Goal: Task Accomplishment & Management: Manage account settings

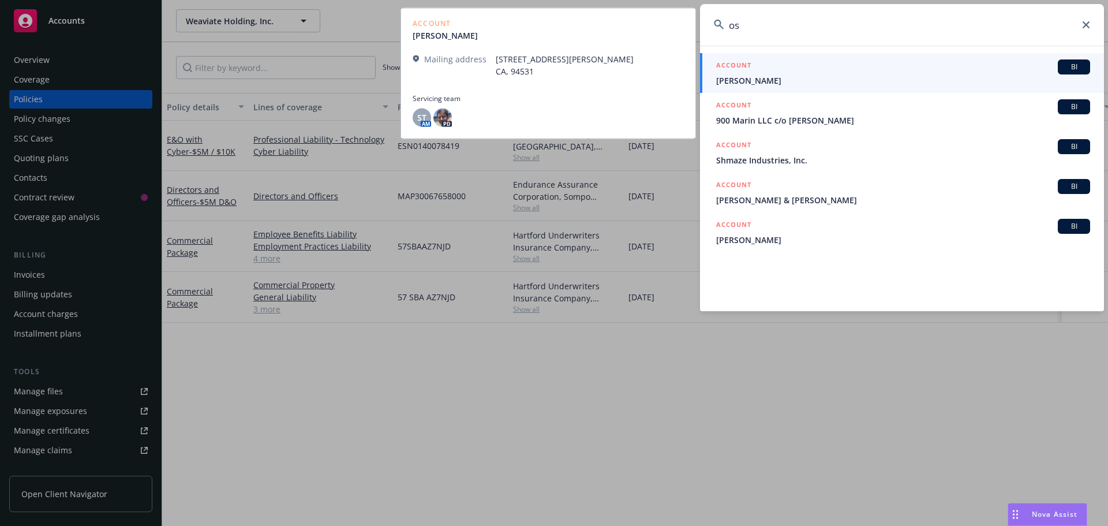
type input "o"
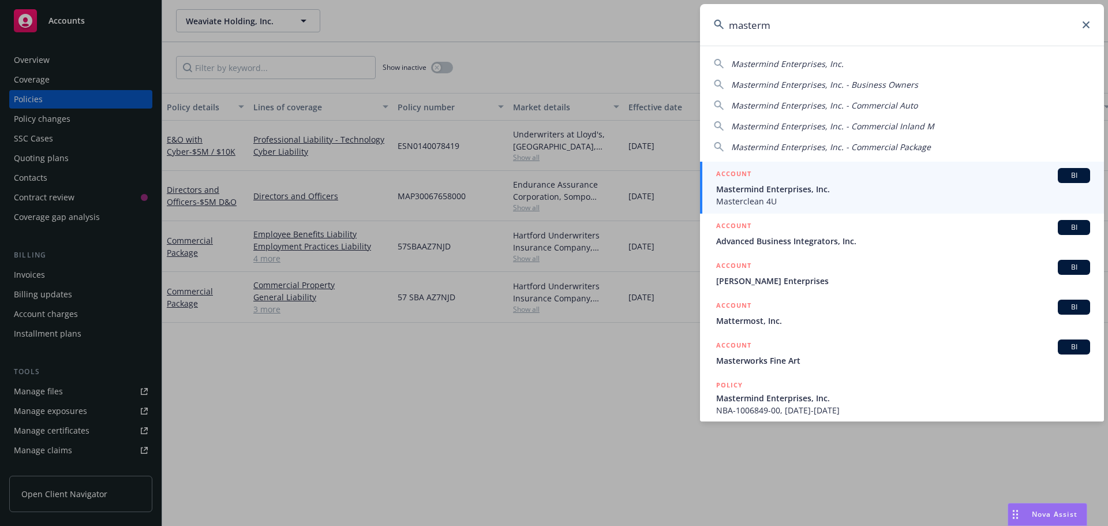
type input "masterm"
click at [839, 196] on span "Masterclean 4U" at bounding box center [903, 201] width 374 height 12
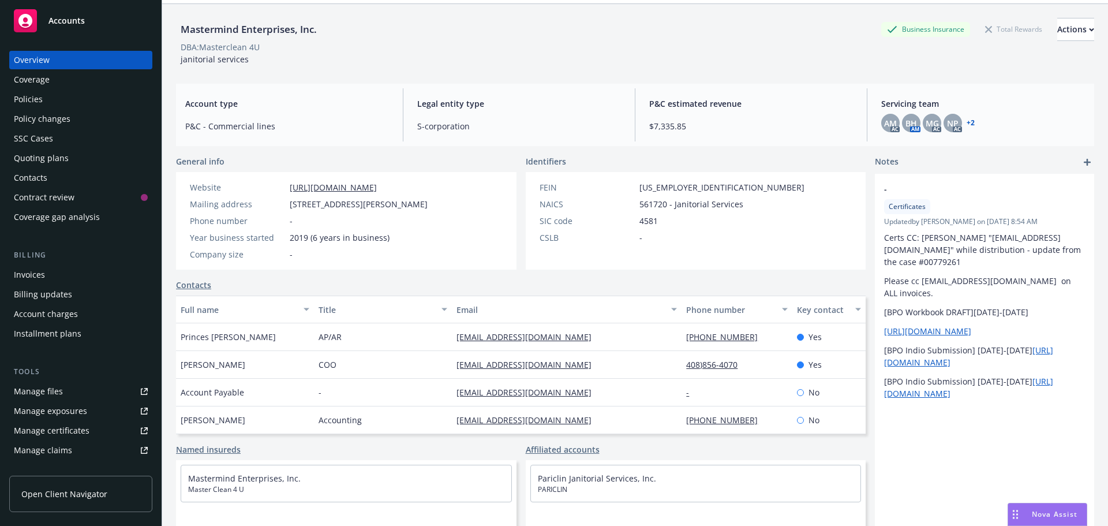
scroll to position [78, 0]
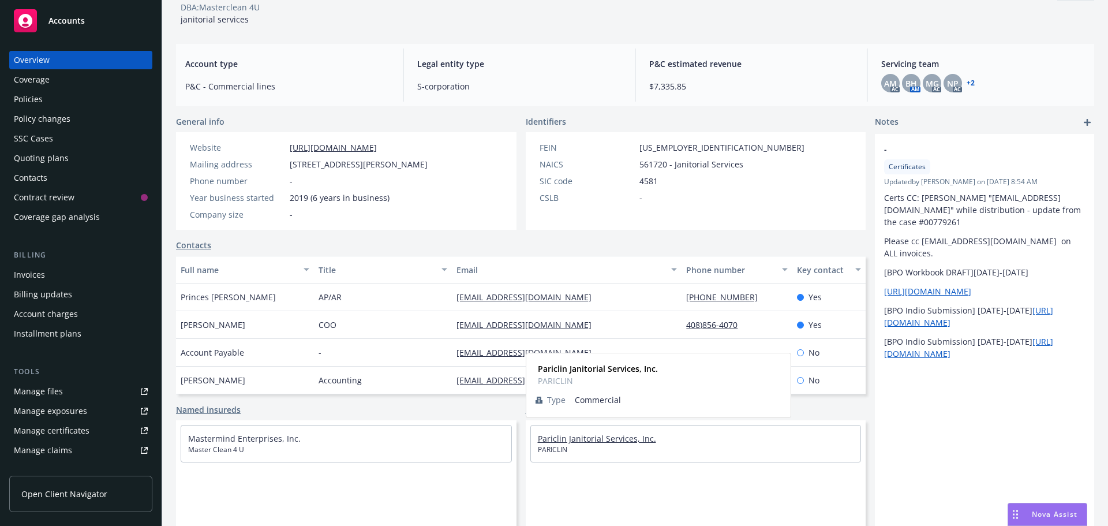
click at [554, 438] on link "Pariclin Janitorial Services, Inc." at bounding box center [597, 438] width 118 height 11
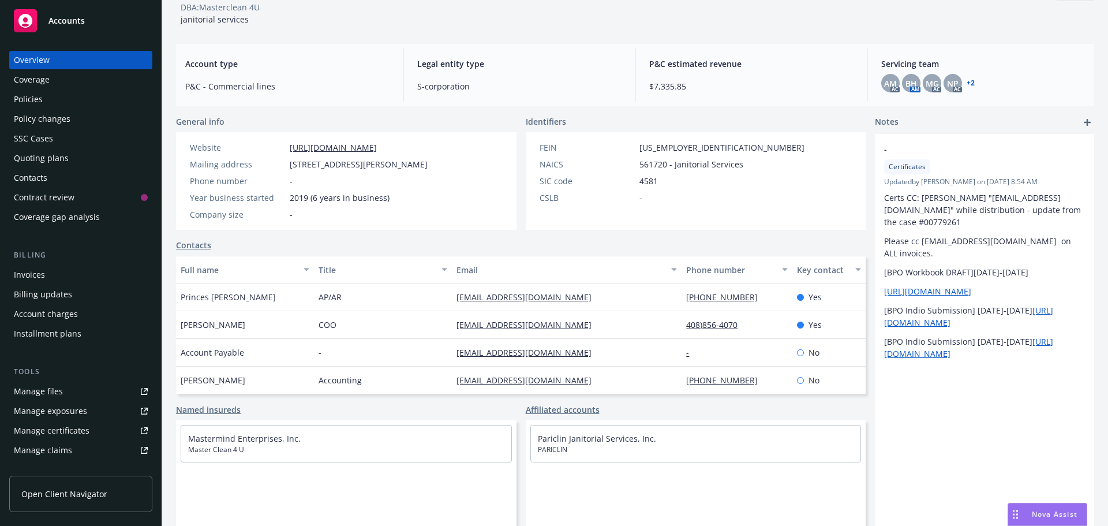
scroll to position [28, 0]
drag, startPoint x: 236, startPoint y: 349, endPoint x: 181, endPoint y: 352, distance: 54.9
click at [181, 352] on div "[PERSON_NAME]" at bounding box center [245, 353] width 138 height 28
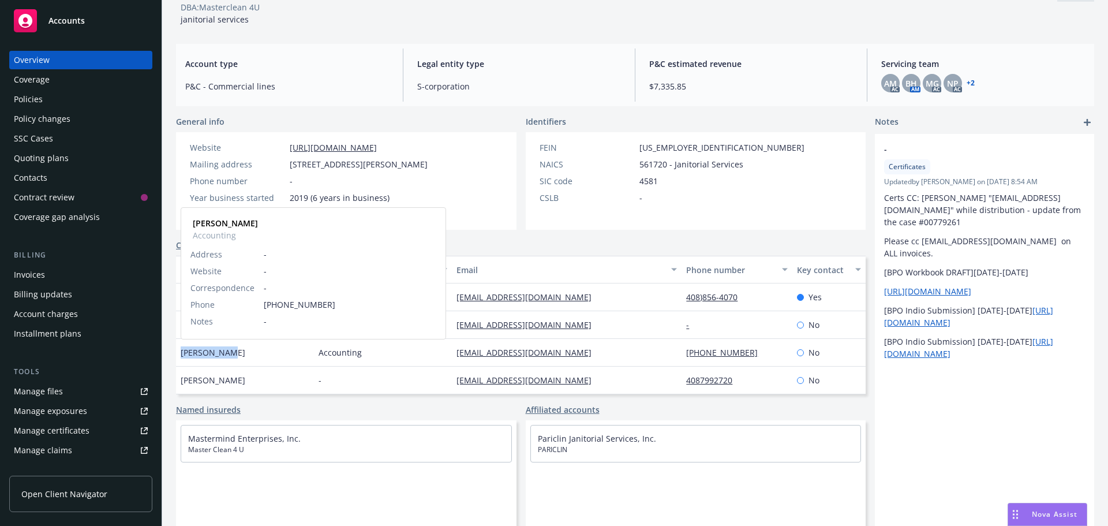
copy span "[PERSON_NAME]"
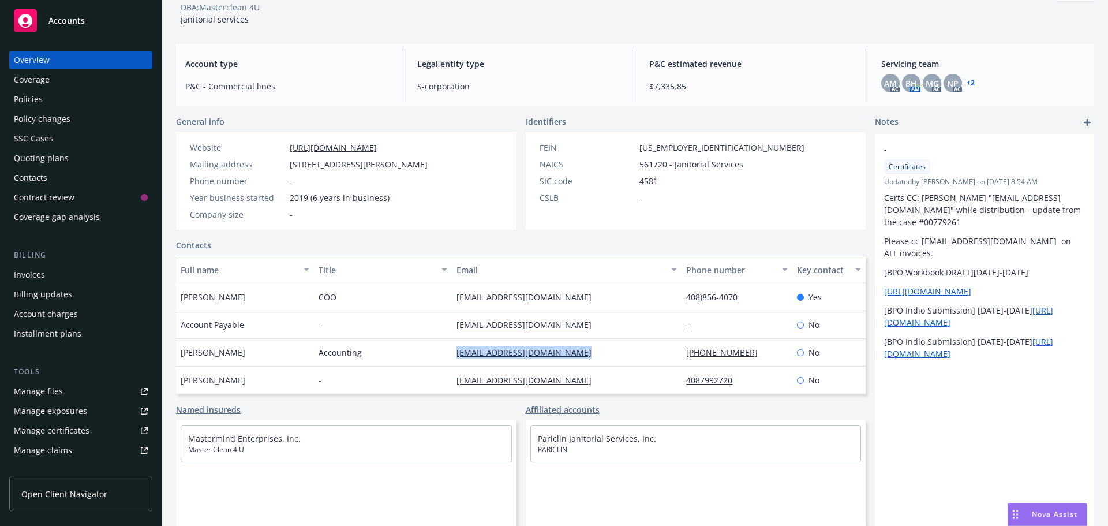
drag, startPoint x: 591, startPoint y: 352, endPoint x: 450, endPoint y: 353, distance: 141.4
click at [452, 353] on div "[EMAIL_ADDRESS][DOMAIN_NAME]" at bounding box center [567, 353] width 230 height 28
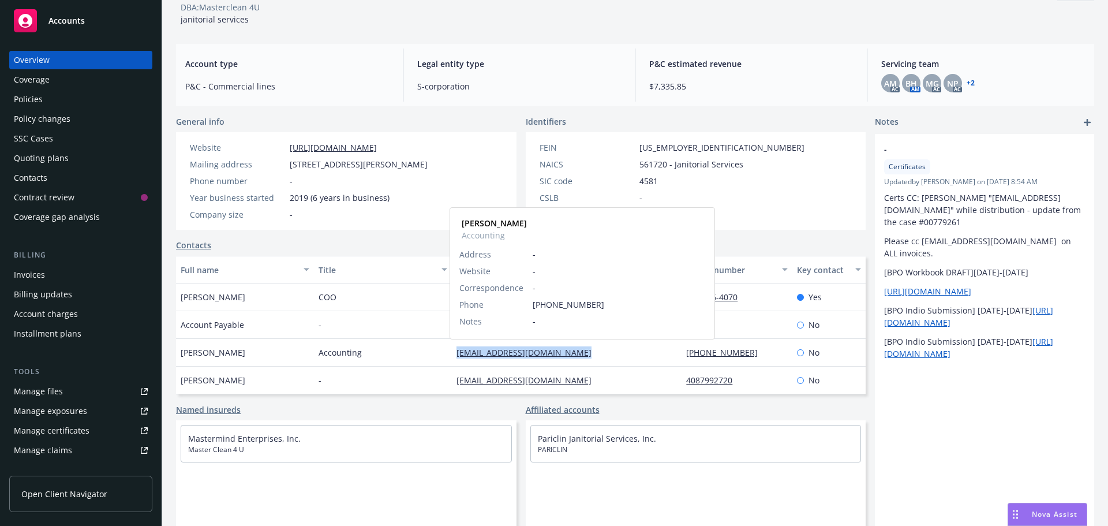
copy link "[EMAIL_ADDRESS][DOMAIN_NAME]"
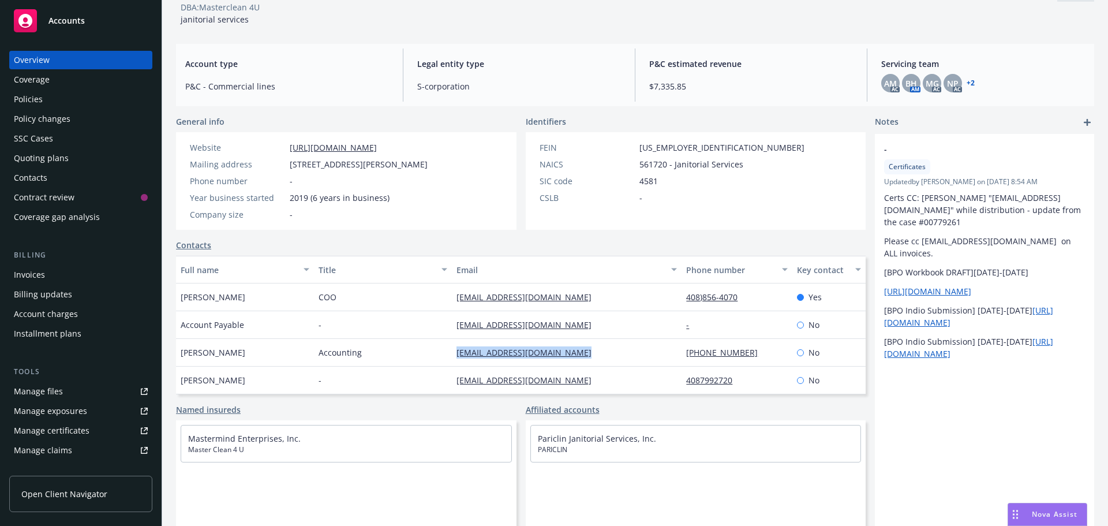
click at [637, 352] on div "[EMAIL_ADDRESS][DOMAIN_NAME]" at bounding box center [567, 353] width 230 height 28
drag, startPoint x: 715, startPoint y: 352, endPoint x: 671, endPoint y: 352, distance: 43.3
click at [682, 352] on div "[PHONE_NUMBER]" at bounding box center [737, 353] width 110 height 28
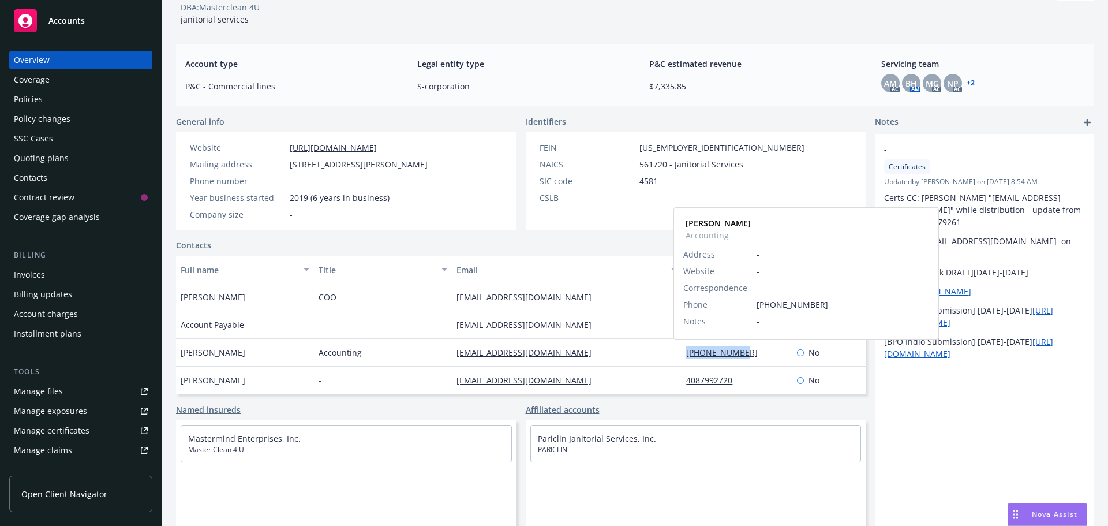
copy link "[PHONE_NUMBER]"
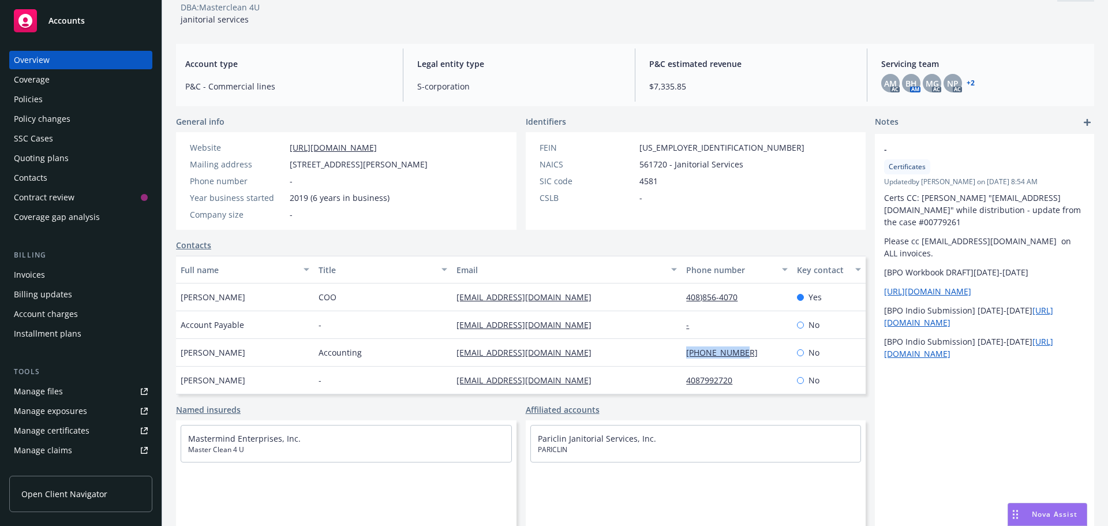
click at [48, 101] on div "Policies" at bounding box center [81, 99] width 134 height 18
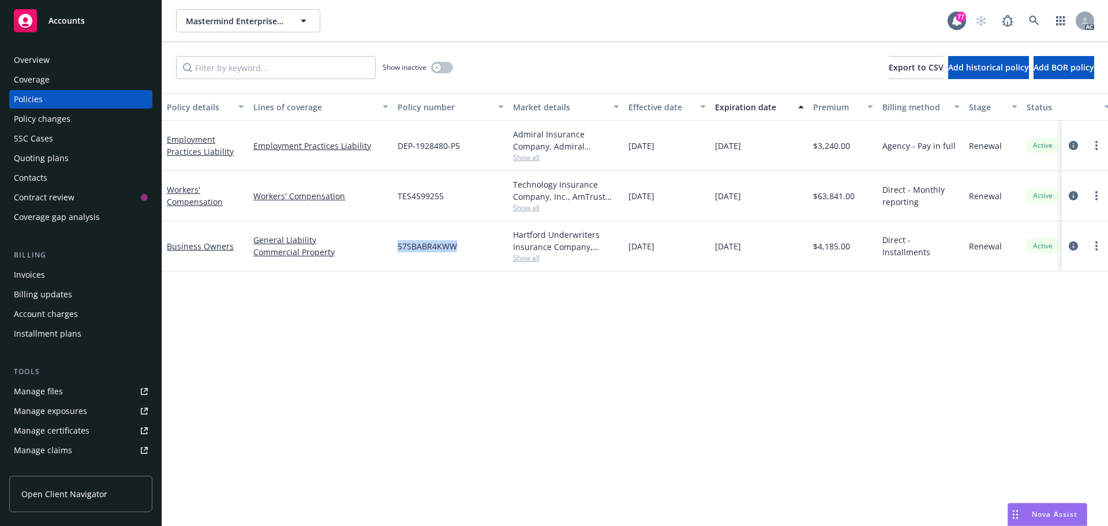
drag, startPoint x: 461, startPoint y: 244, endPoint x: 397, endPoint y: 245, distance: 64.1
click at [397, 245] on div "57SBABR4KWW" at bounding box center [450, 246] width 115 height 50
copy span "57SBABR4KWW"
click at [538, 257] on span "Show all" at bounding box center [566, 258] width 106 height 10
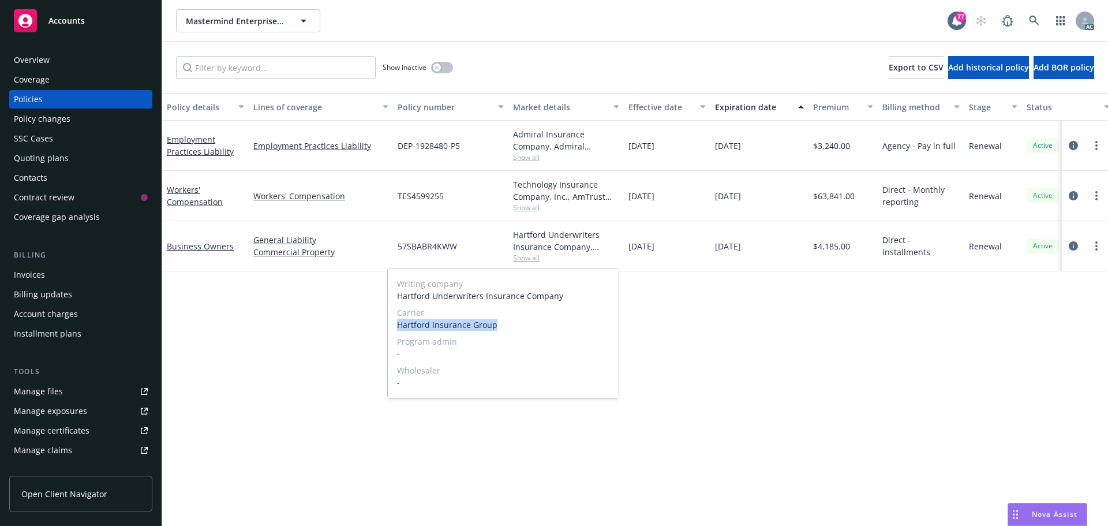
drag, startPoint x: 497, startPoint y: 327, endPoint x: 398, endPoint y: 324, distance: 99.3
click at [398, 324] on span "Hartford Insurance Group" at bounding box center [503, 325] width 212 height 12
drag, startPoint x: 398, startPoint y: 324, endPoint x: 508, endPoint y: 343, distance: 111.8
click at [510, 346] on span "Program admin" at bounding box center [503, 341] width 212 height 12
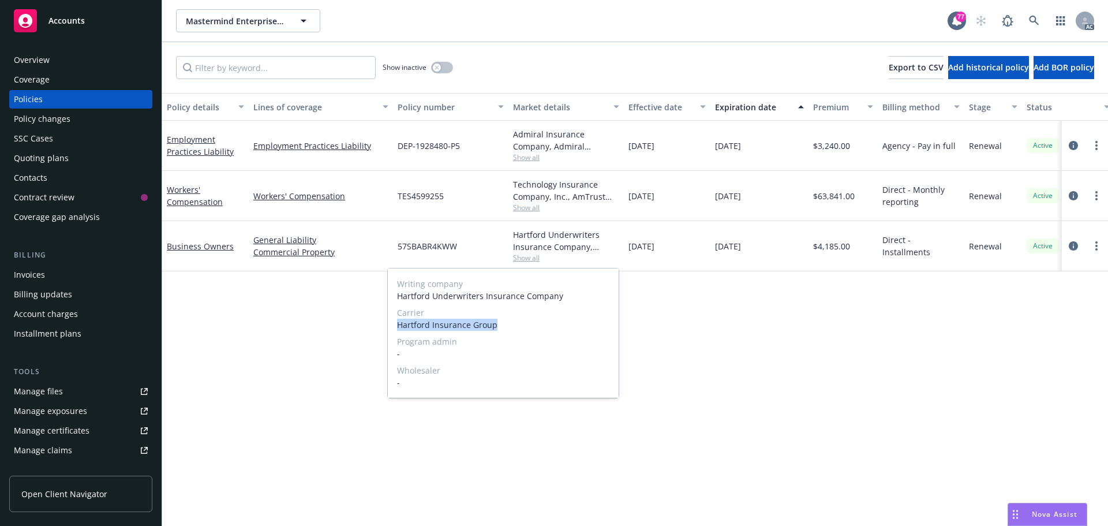
drag, startPoint x: 496, startPoint y: 322, endPoint x: 397, endPoint y: 323, distance: 98.7
click at [397, 323] on span "Hartford Insurance Group" at bounding box center [503, 325] width 212 height 12
copy span "Hartford Insurance Group"
click at [82, 62] on div "Overview" at bounding box center [81, 60] width 134 height 18
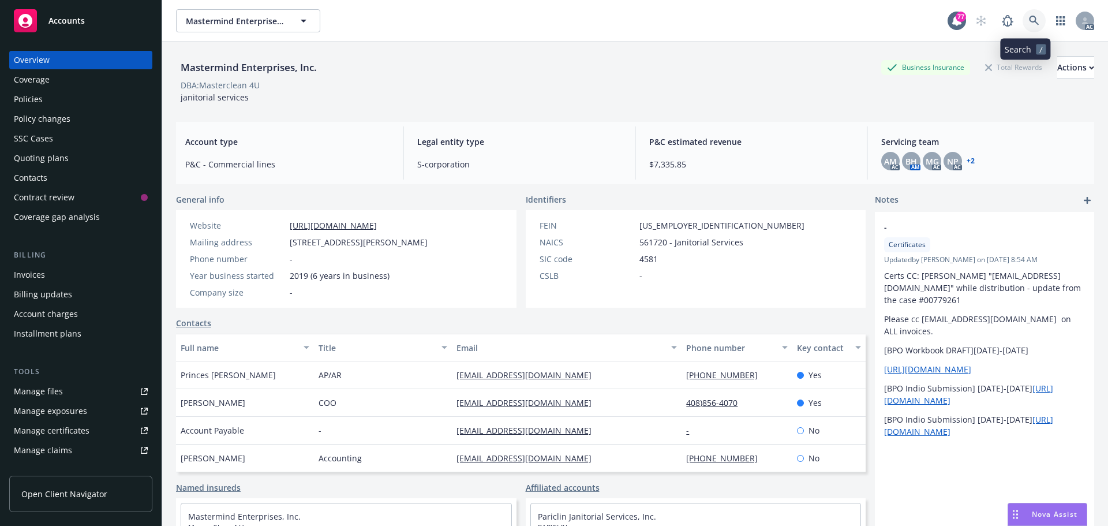
click at [1026, 26] on link at bounding box center [1034, 20] width 23 height 23
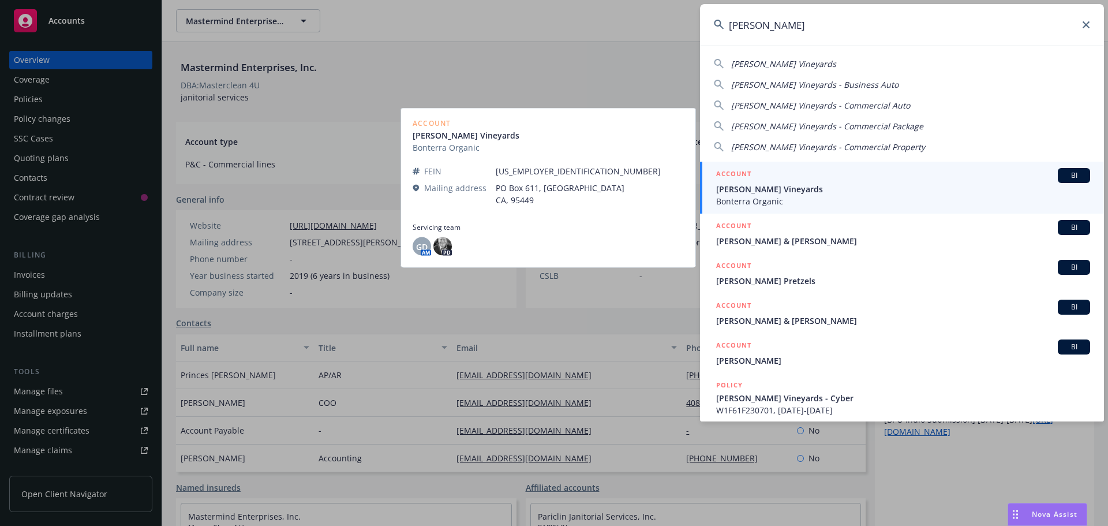
type input "[PERSON_NAME]"
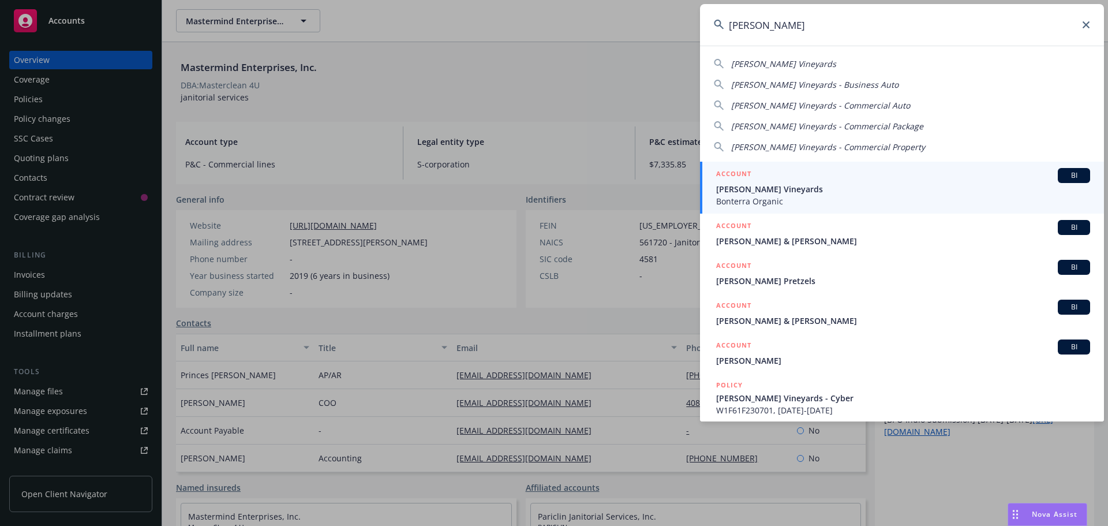
click at [794, 185] on span "[PERSON_NAME] Vineyards" at bounding box center [903, 189] width 374 height 12
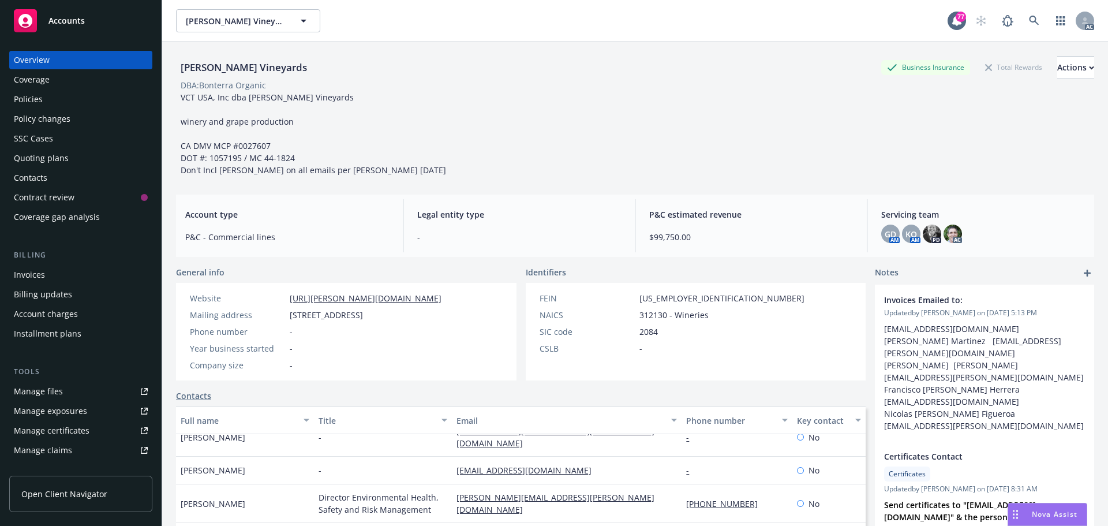
scroll to position [147, 0]
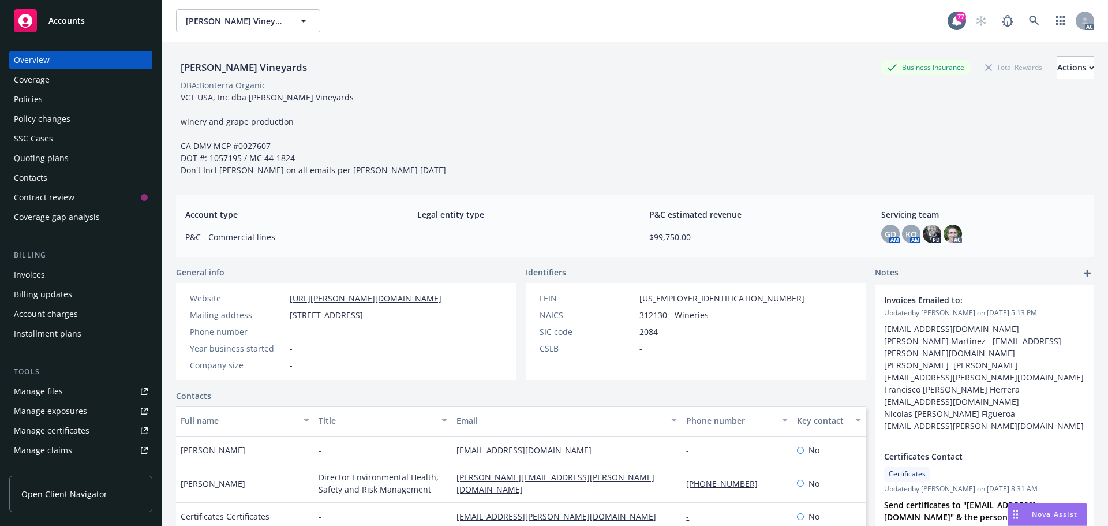
click at [38, 100] on div "Policies" at bounding box center [28, 99] width 29 height 18
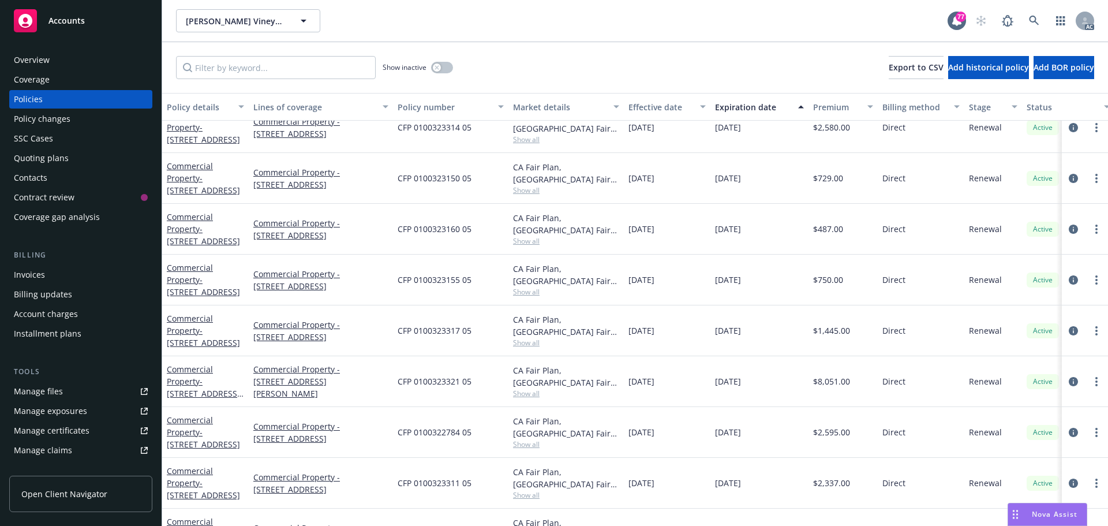
scroll to position [846, 0]
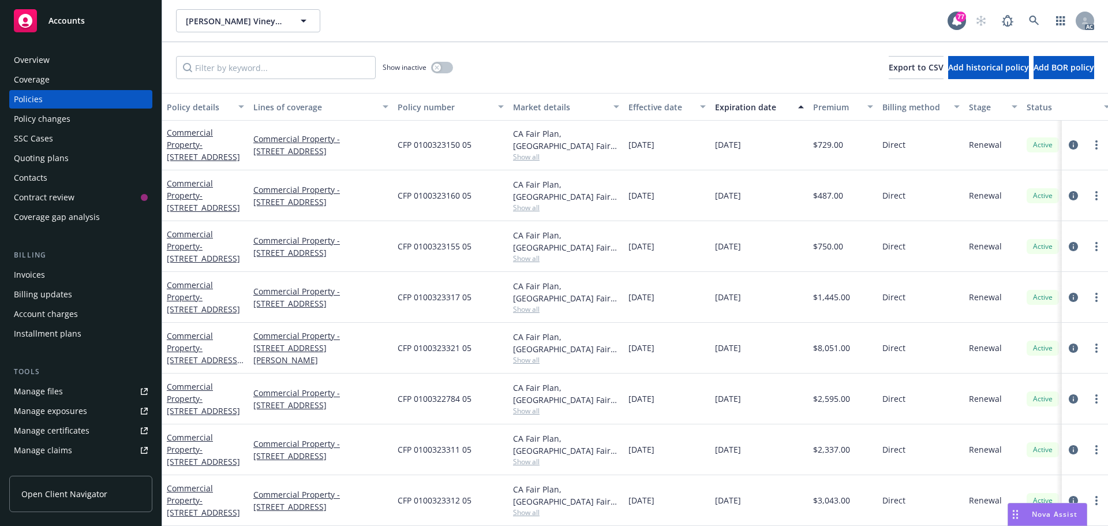
click at [62, 63] on div "Overview" at bounding box center [81, 60] width 134 height 18
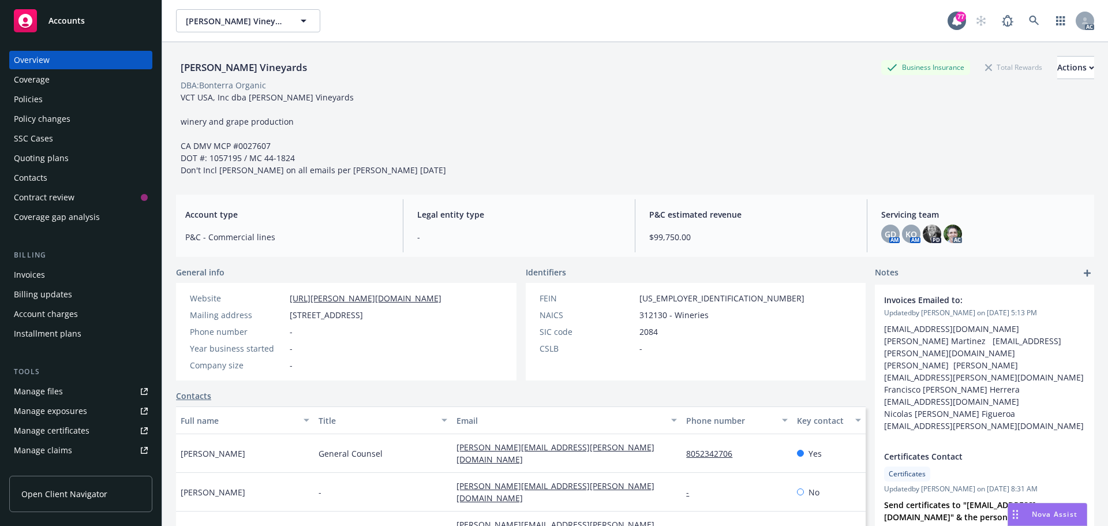
click at [33, 98] on div "Policies" at bounding box center [28, 99] width 29 height 18
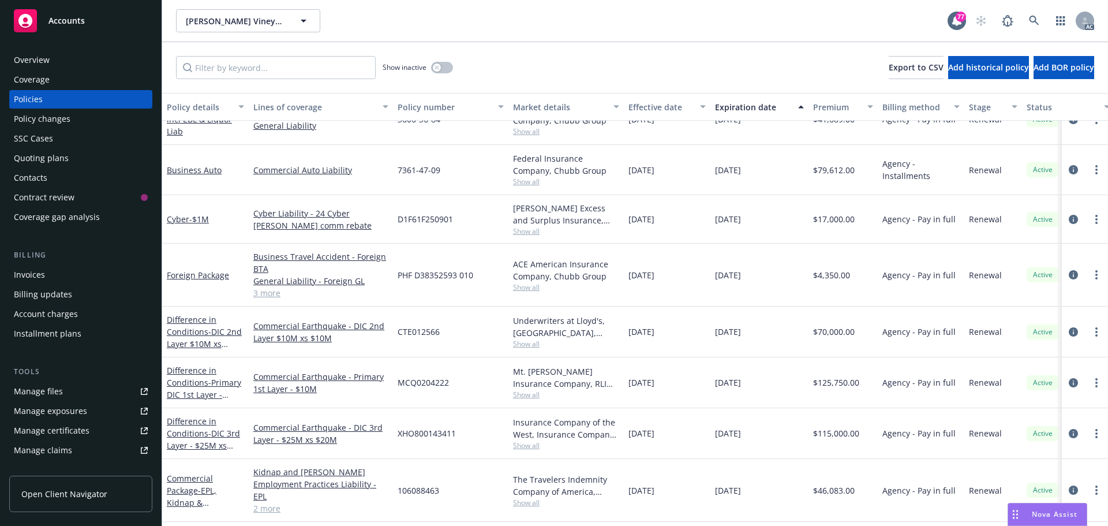
scroll to position [173, 0]
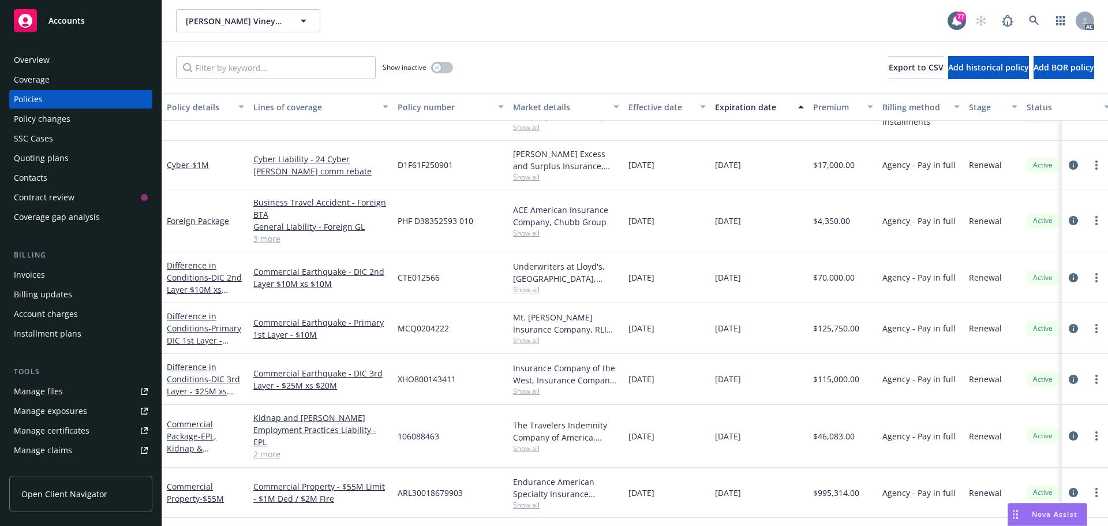
click at [257, 244] on link "3 more" at bounding box center [320, 239] width 135 height 12
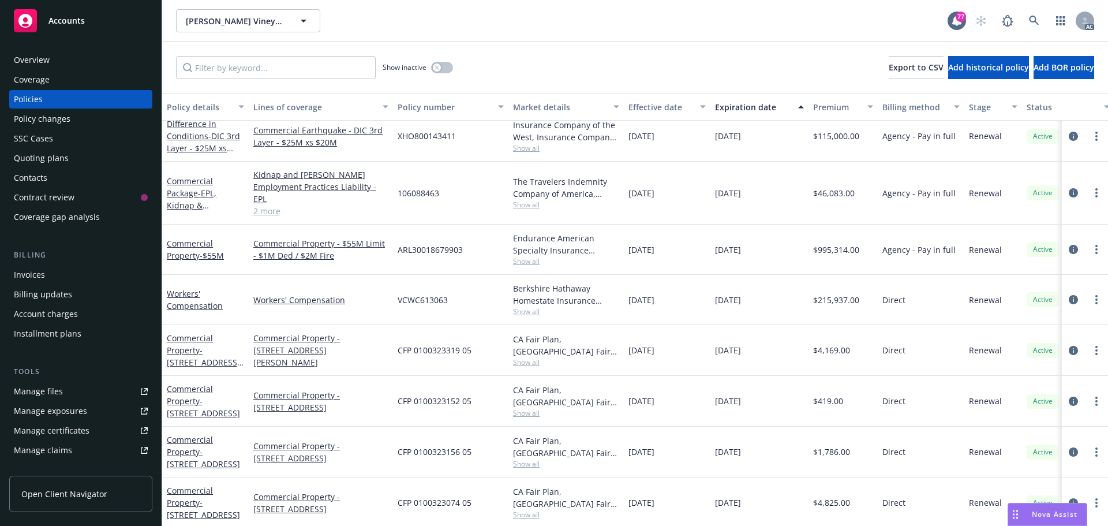
scroll to position [404, 0]
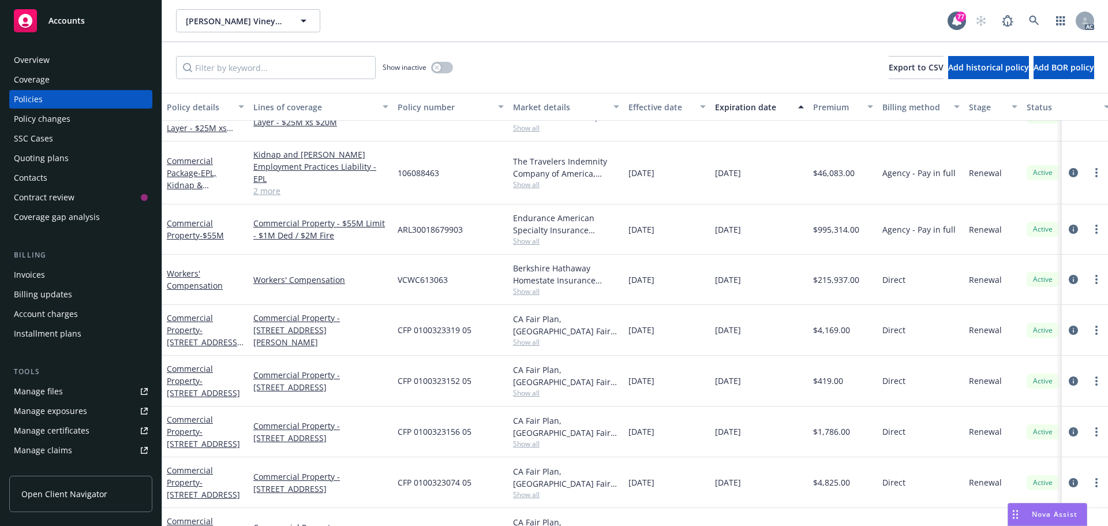
click at [271, 185] on link "2 more" at bounding box center [320, 191] width 135 height 12
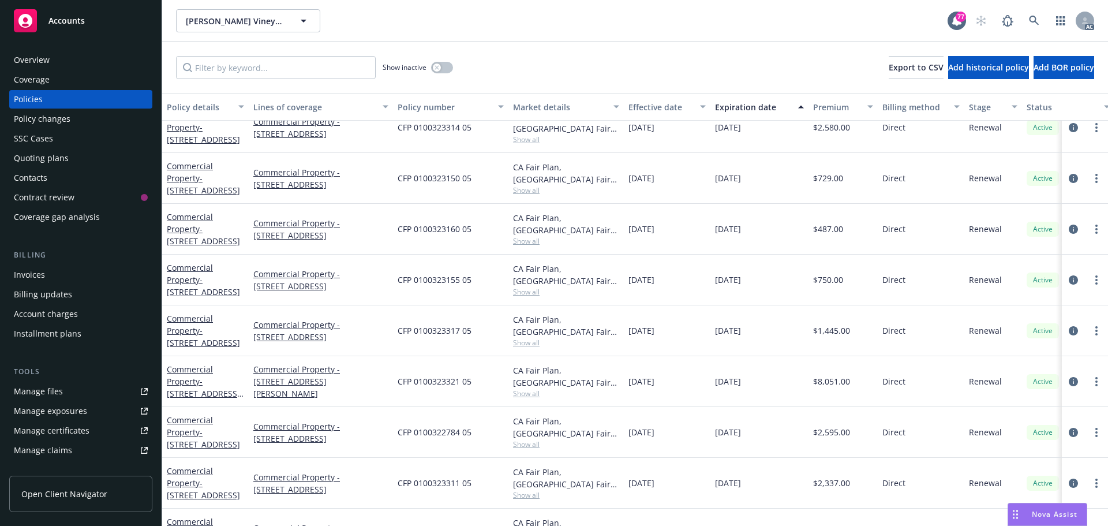
scroll to position [846, 0]
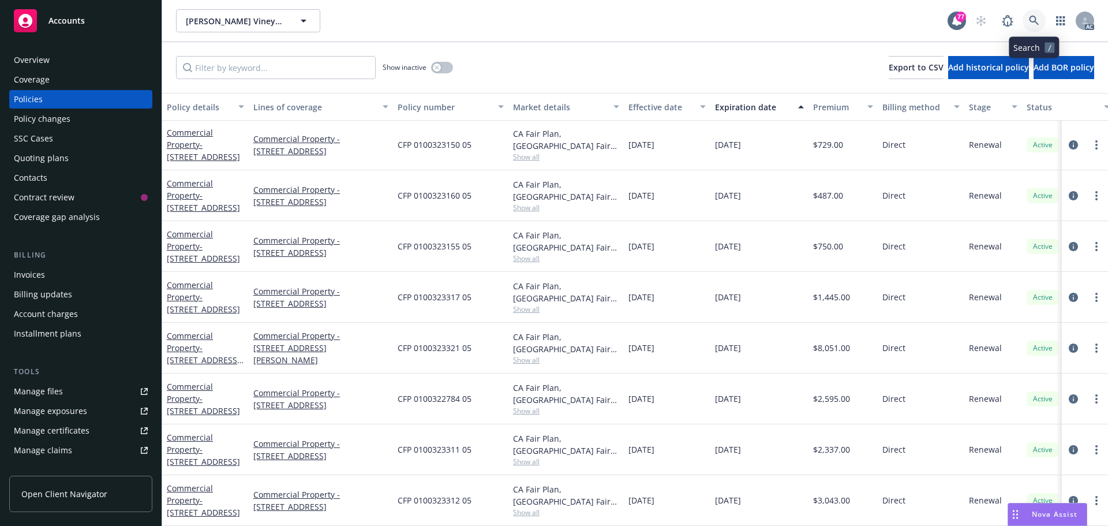
click at [1037, 23] on link at bounding box center [1034, 20] width 23 height 23
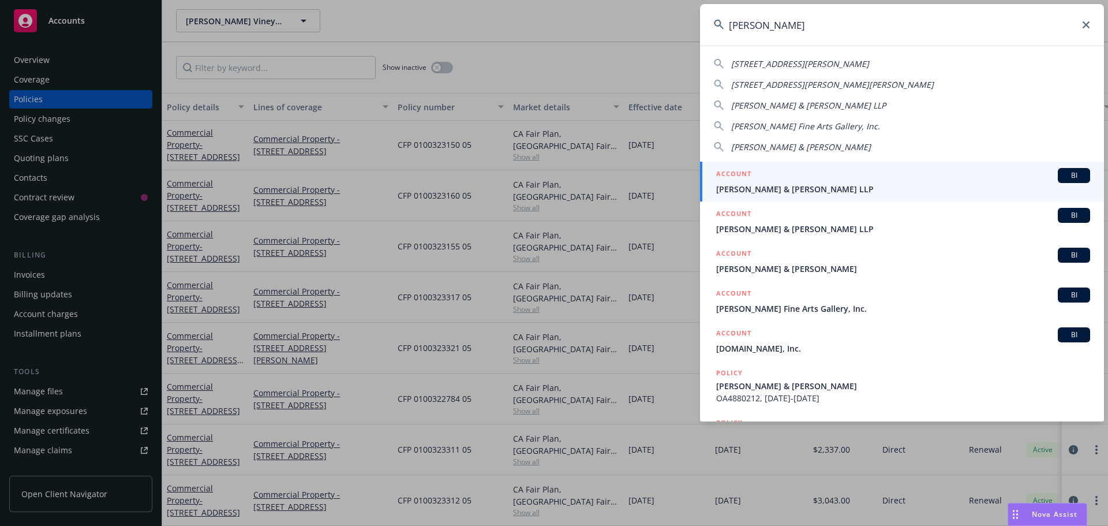
type input "[PERSON_NAME]"
click at [827, 180] on div "ACCOUNT BI" at bounding box center [903, 175] width 374 height 15
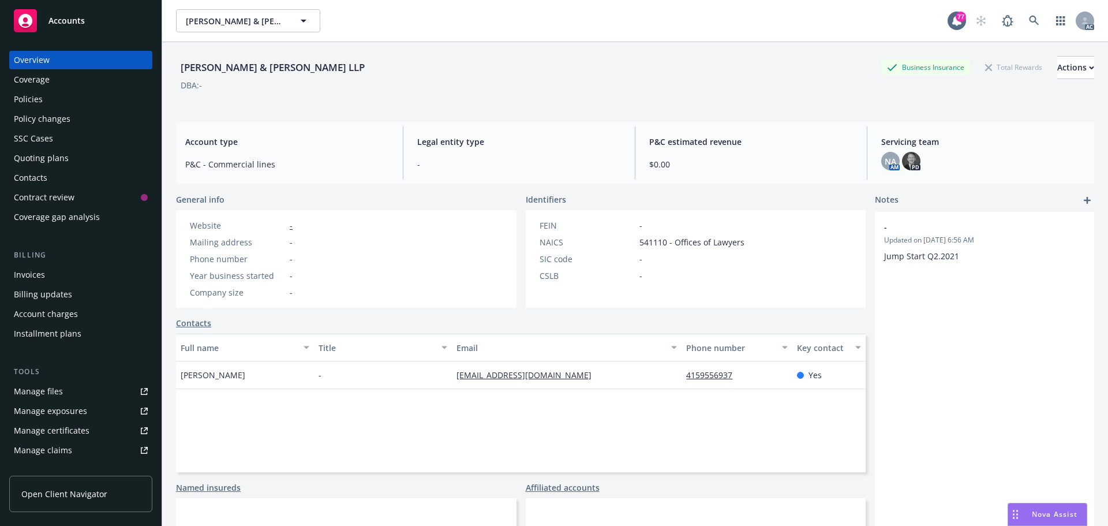
click at [41, 101] on div "Policies" at bounding box center [28, 99] width 29 height 18
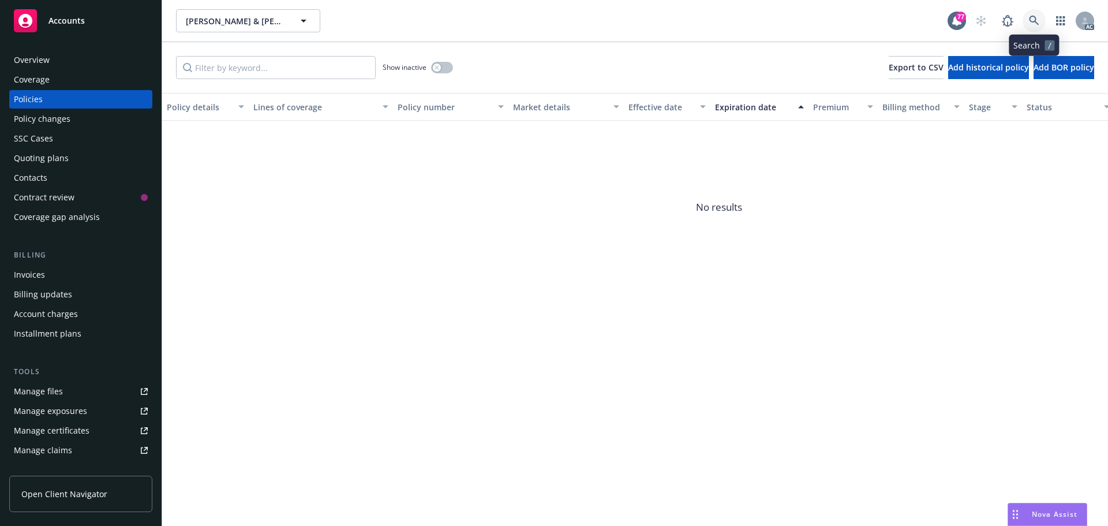
click at [1033, 23] on icon at bounding box center [1034, 21] width 10 height 10
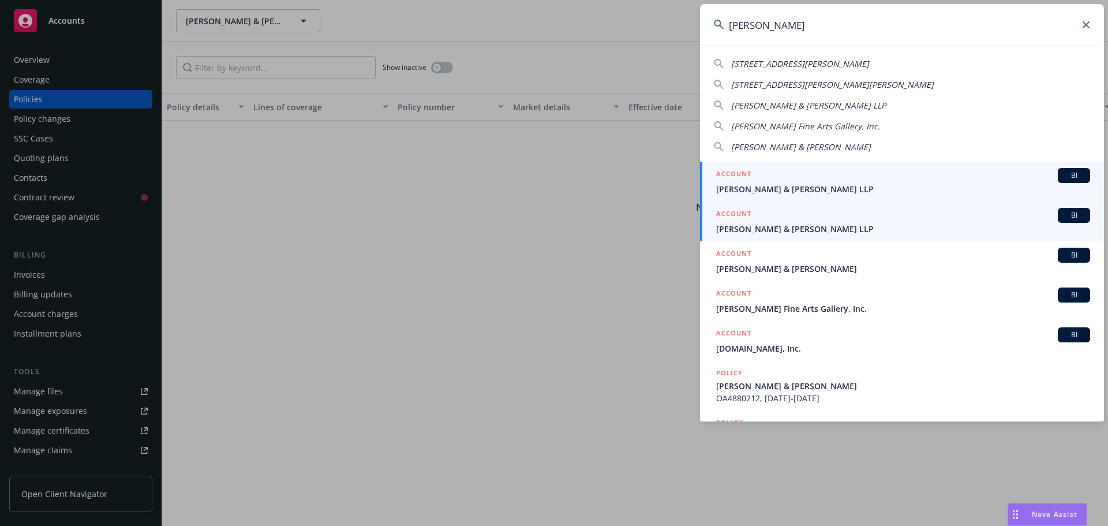
type input "[PERSON_NAME]"
click at [803, 221] on div "ACCOUNT BI" at bounding box center [903, 215] width 374 height 15
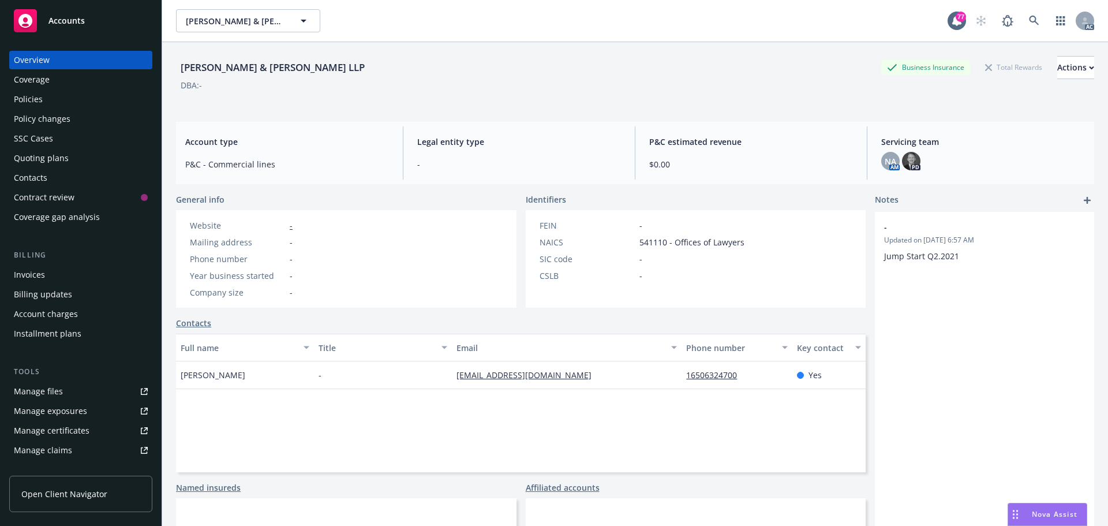
click at [42, 92] on div "Policies" at bounding box center [28, 99] width 29 height 18
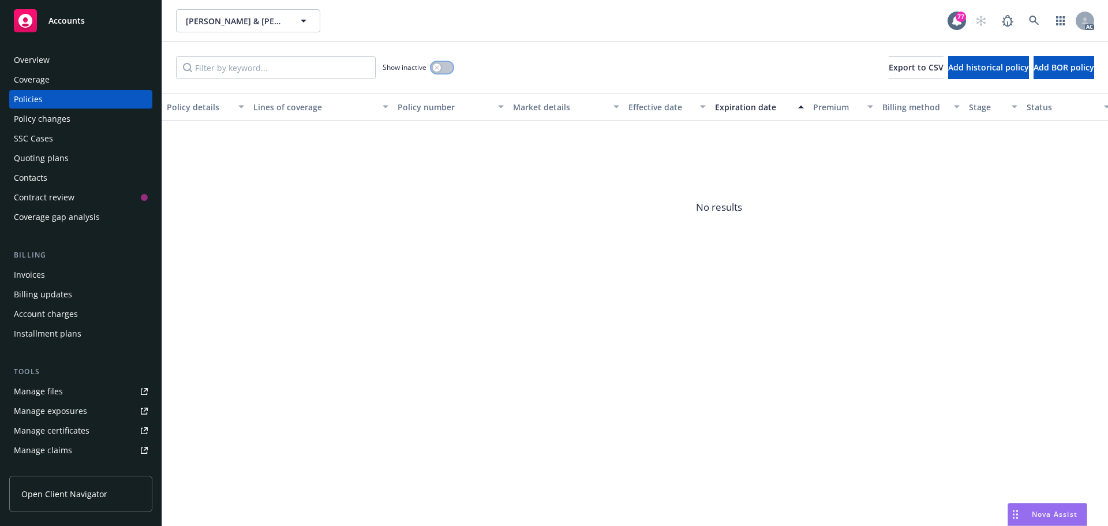
click at [449, 69] on button "button" at bounding box center [442, 68] width 22 height 12
